Goal: Task Accomplishment & Management: Manage account settings

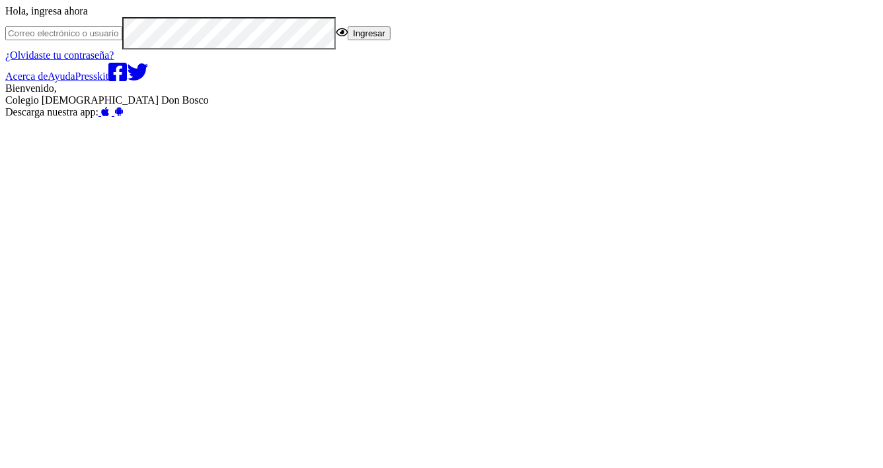
paste input "[EMAIL_ADDRESS][DOMAIN_NAME]"
type input "[EMAIL_ADDRESS][DOMAIN_NAME]"
click at [390, 40] on button "Ingresar" at bounding box center [369, 33] width 43 height 14
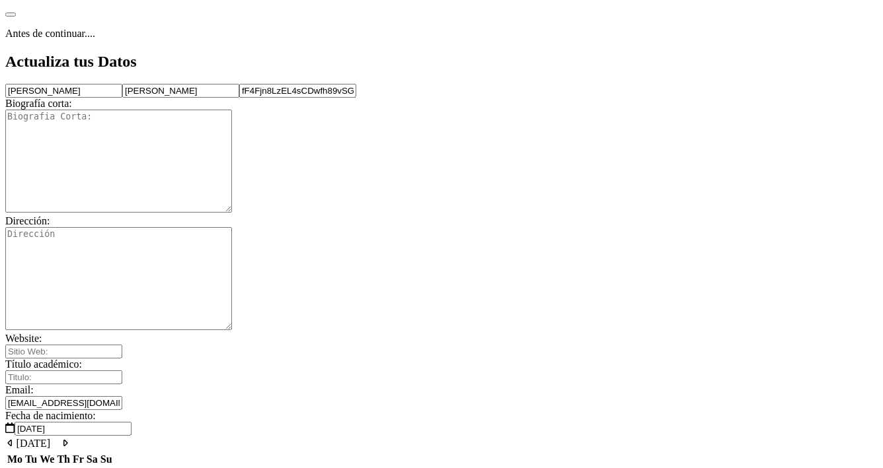
click at [16, 13] on button at bounding box center [10, 15] width 11 height 4
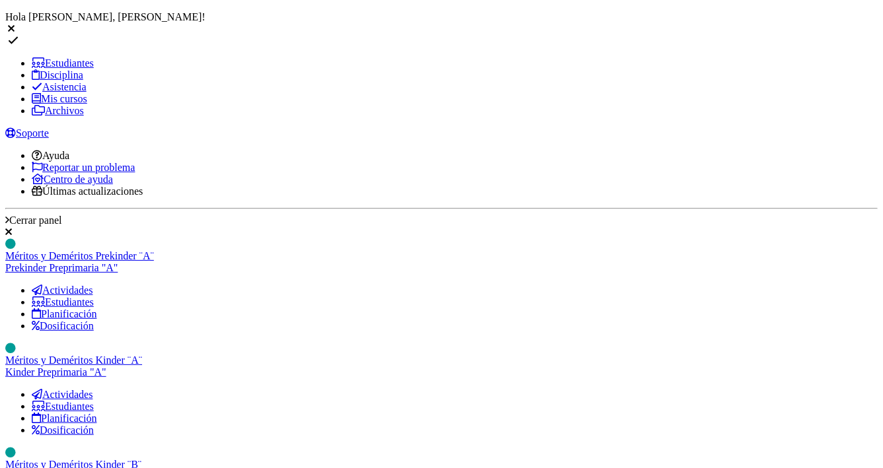
click at [32, 104] on icon at bounding box center [36, 98] width 9 height 11
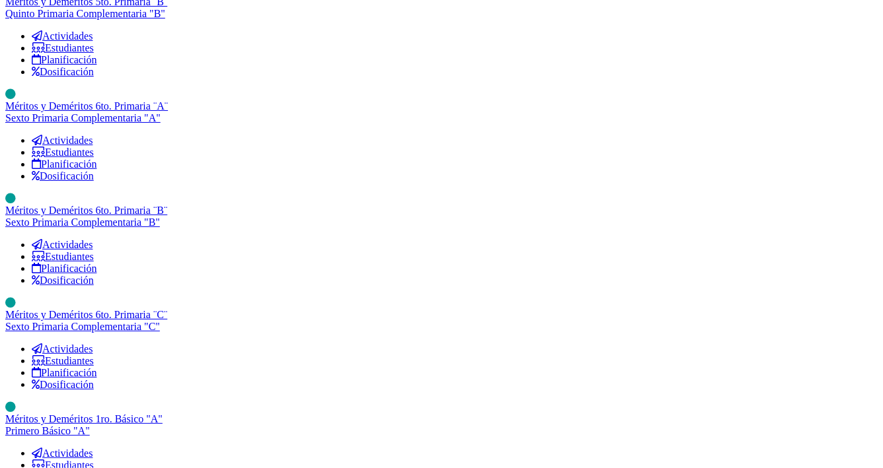
scroll to position [2057, 0]
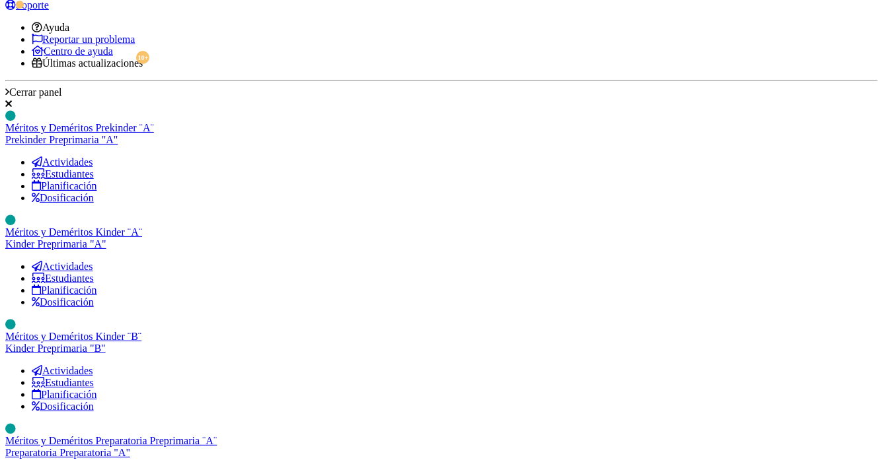
scroll to position [0, 0]
